Goal: Task Accomplishment & Management: Use online tool/utility

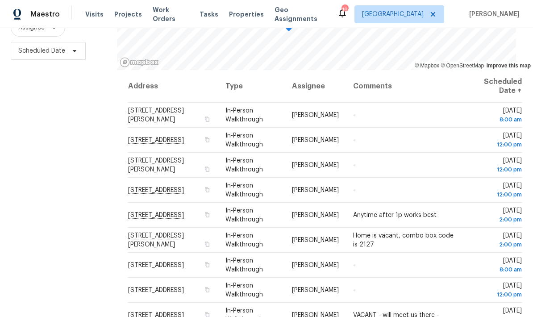
scroll to position [118, 0]
click at [0, 0] on icon at bounding box center [0, 0] width 0 height 0
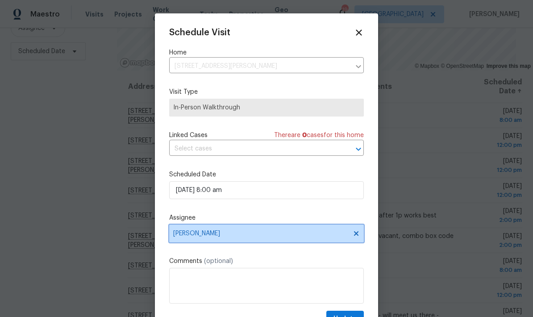
click at [182, 236] on span "[PERSON_NAME]" at bounding box center [260, 233] width 175 height 7
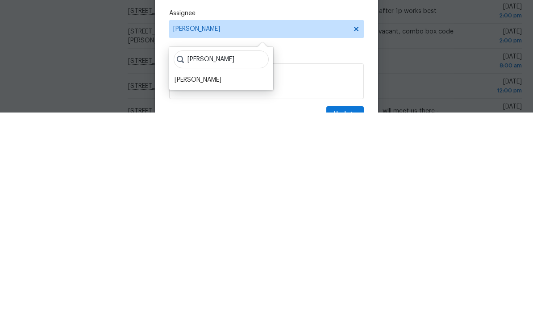
type input "[PERSON_NAME]"
click at [189, 280] on div "[PERSON_NAME]" at bounding box center [197, 284] width 47 height 9
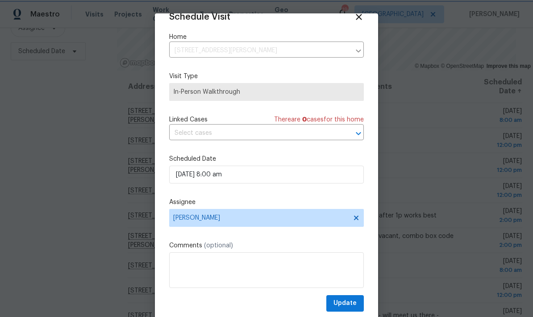
scroll to position [17, 0]
click at [344, 301] on span "Update" at bounding box center [344, 303] width 23 height 11
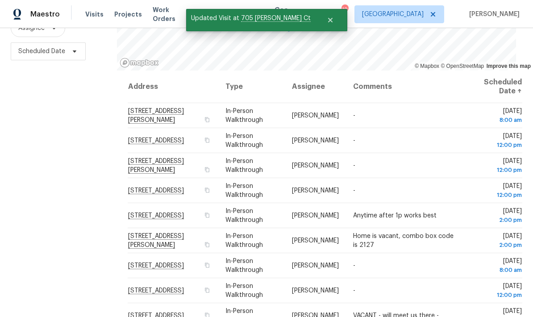
click at [0, 0] on icon at bounding box center [0, 0] width 0 height 0
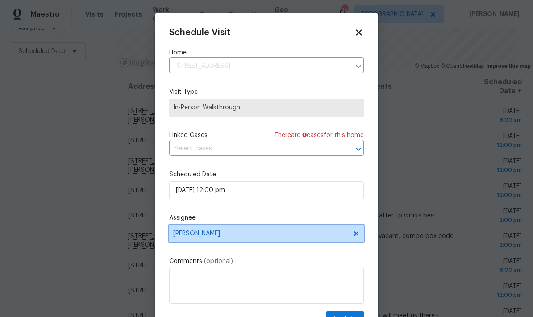
click at [189, 237] on span "[PERSON_NAME]" at bounding box center [260, 233] width 175 height 7
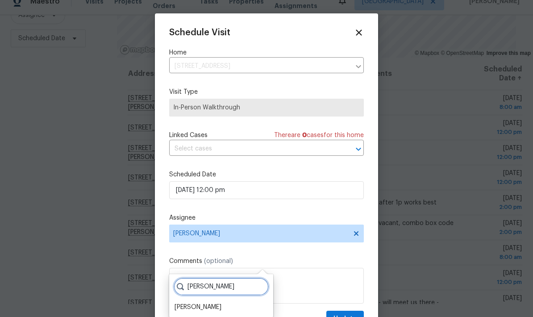
type input "[PERSON_NAME]"
click at [182, 302] on div "[PERSON_NAME]" at bounding box center [197, 306] width 47 height 9
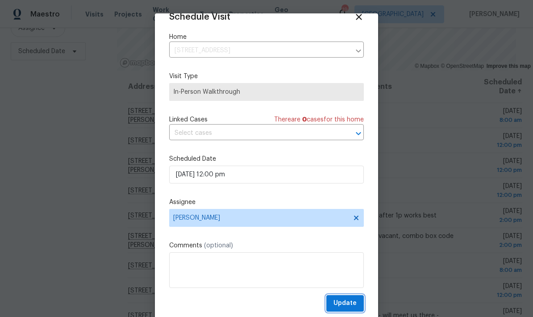
click at [343, 302] on span "Update" at bounding box center [344, 303] width 23 height 11
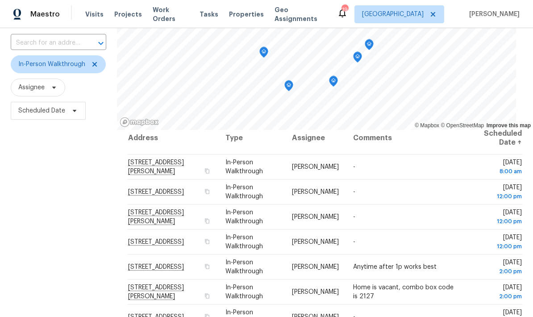
scroll to position [8, 0]
click at [92, 62] on icon at bounding box center [94, 64] width 4 height 4
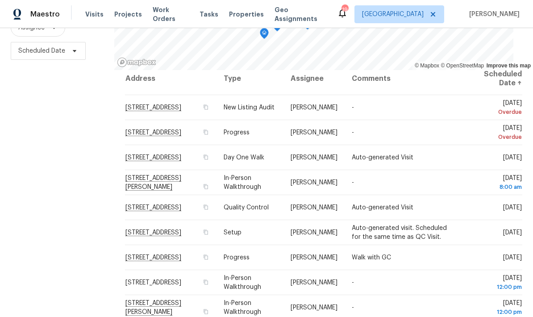
scroll to position [118, 0]
